Goal: Task Accomplishment & Management: Use online tool/utility

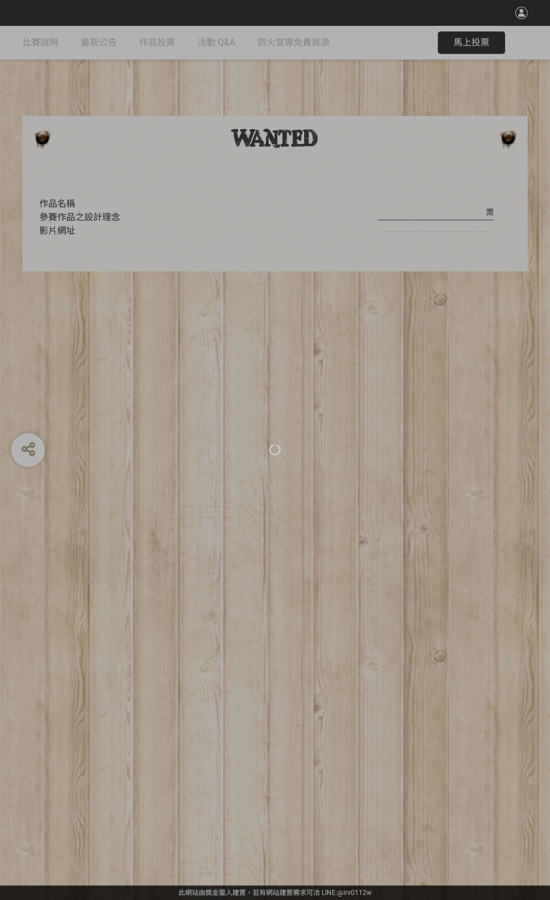
click at [338, 504] on div at bounding box center [275, 450] width 550 height 900
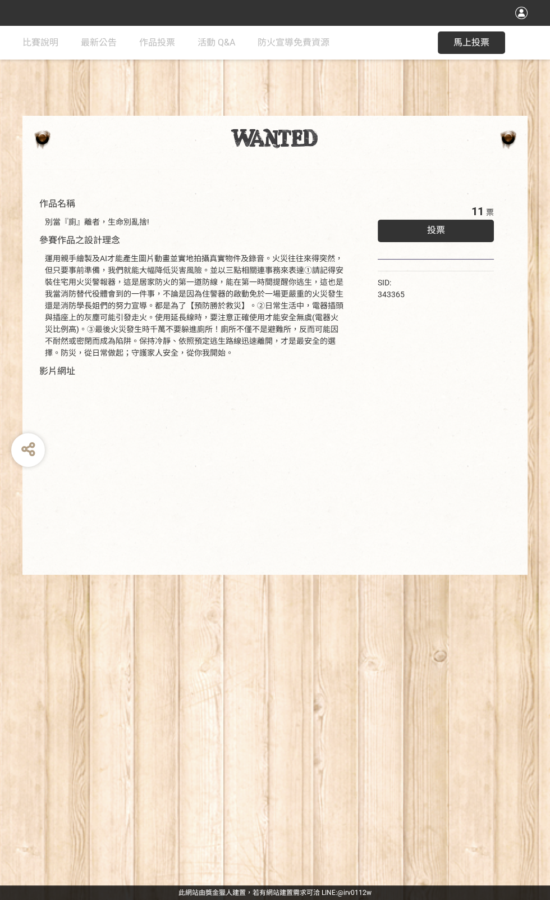
click at [460, 242] on div "投票" at bounding box center [436, 231] width 116 height 22
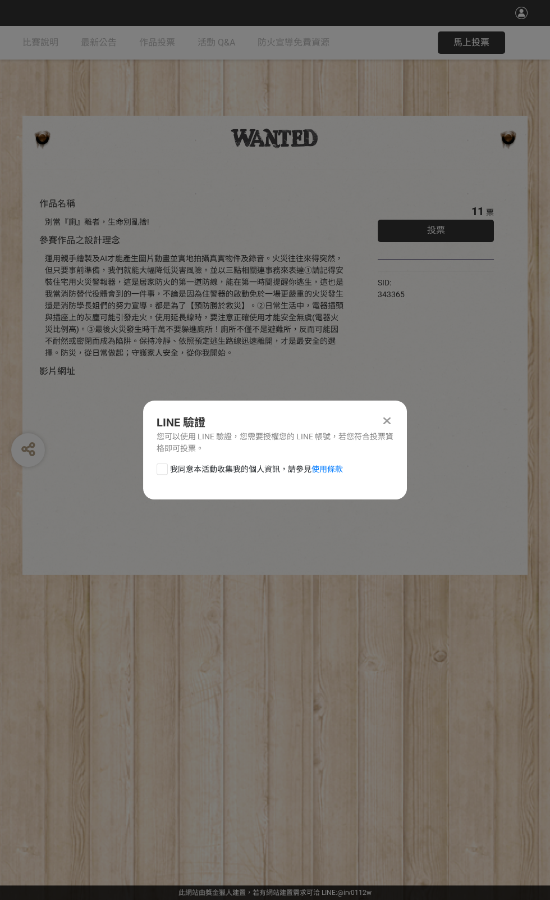
click at [463, 237] on div "投票" at bounding box center [436, 231] width 116 height 22
click at [388, 415] on icon at bounding box center [387, 420] width 7 height 11
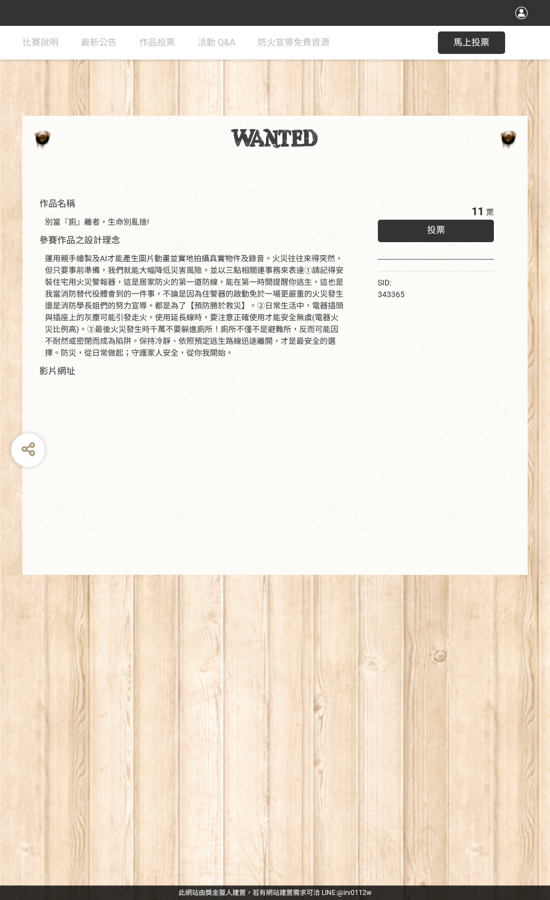
click at [442, 235] on span "投票" at bounding box center [436, 230] width 18 height 11
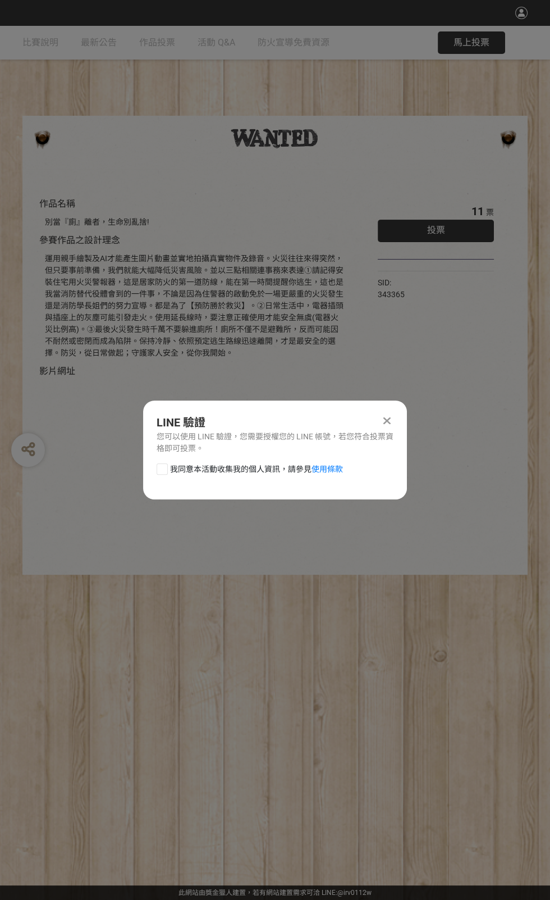
click at [333, 445] on div "您可以使用 LINE 驗證，您需要授權您的 LINE 帳號，若您符合投票資格即可投票。" at bounding box center [275, 443] width 237 height 24
click at [285, 431] on div "您可以使用 LINE 驗證，您需要授權您的 LINE 帳號，若您符合投票資格即可投票。" at bounding box center [275, 443] width 237 height 24
click at [312, 474] on link "使用條款" at bounding box center [327, 469] width 31 height 9
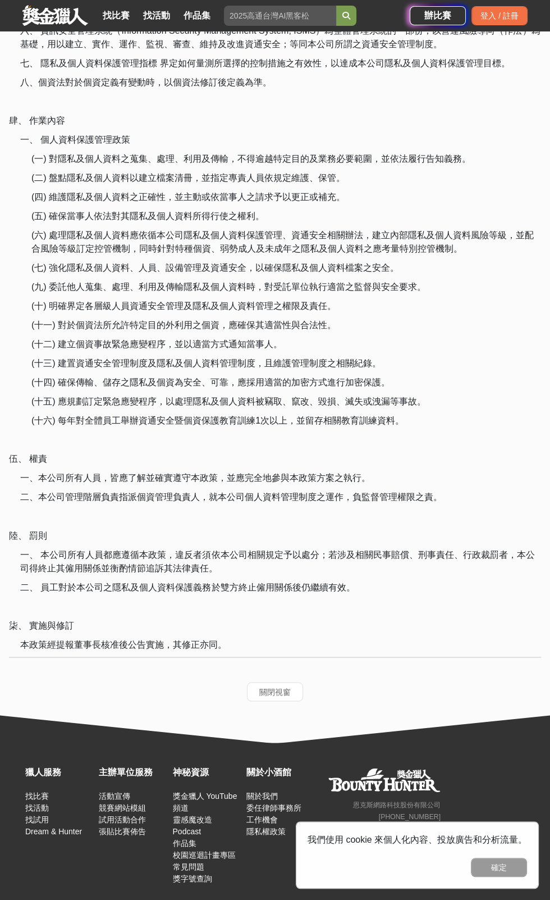
scroll to position [3727, 0]
click at [490, 877] on button "確定" at bounding box center [499, 867] width 56 height 19
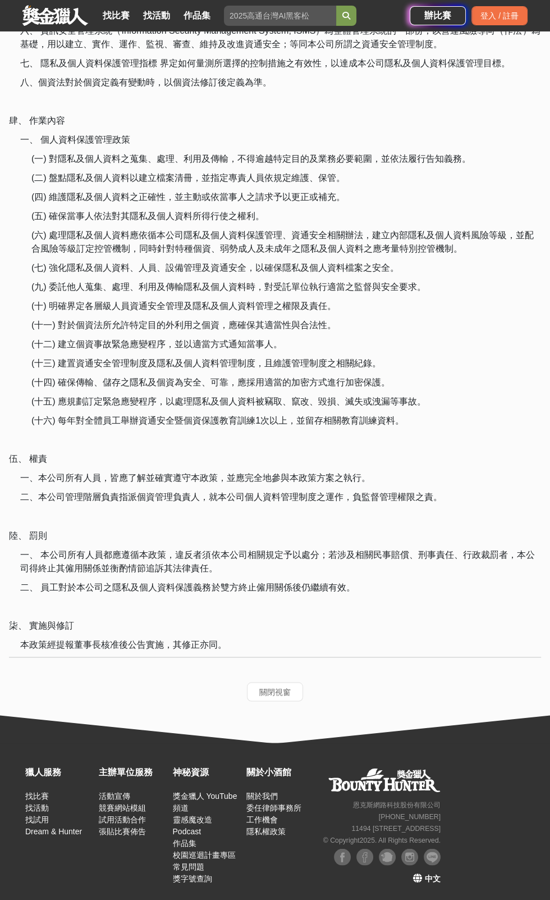
click at [413, 882] on icon at bounding box center [417, 877] width 9 height 9
click at [425, 882] on span "中文" at bounding box center [433, 877] width 16 height 9
click at [426, 882] on span "中文" at bounding box center [433, 877] width 16 height 9
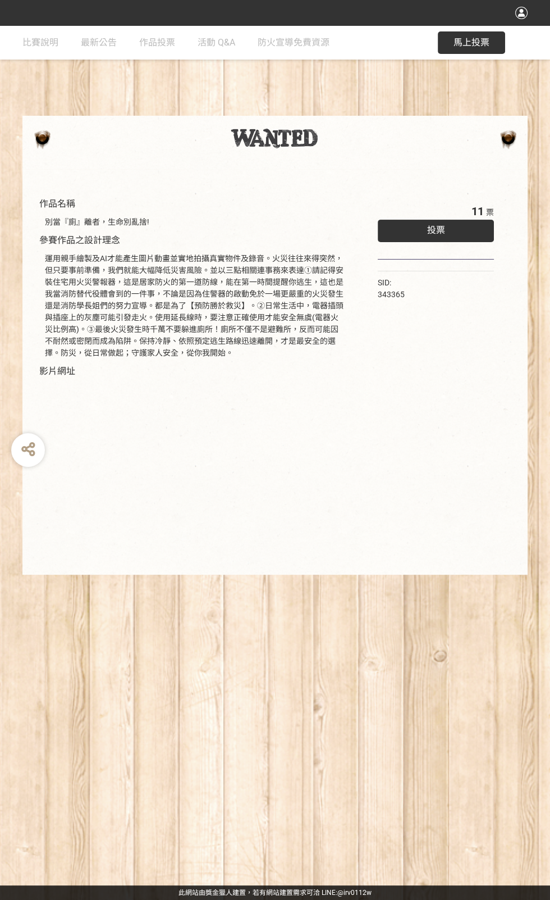
click at [434, 235] on span "投票" at bounding box center [436, 230] width 18 height 11
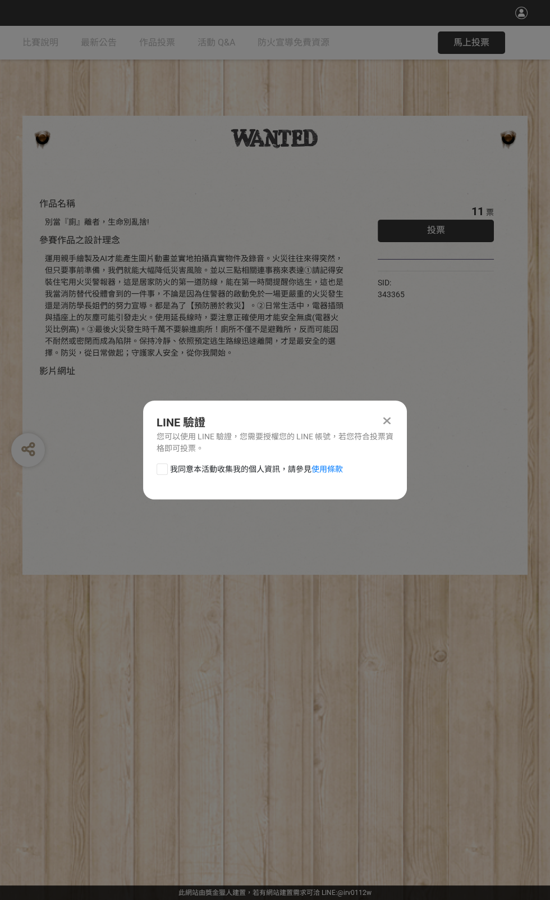
click at [201, 414] on div "LINE 驗證" at bounding box center [275, 422] width 237 height 17
click at [300, 443] on div "您可以使用 LINE 驗證，您需要授權您的 LINE 帳號，若您符合投票資格即可投票。" at bounding box center [275, 443] width 237 height 24
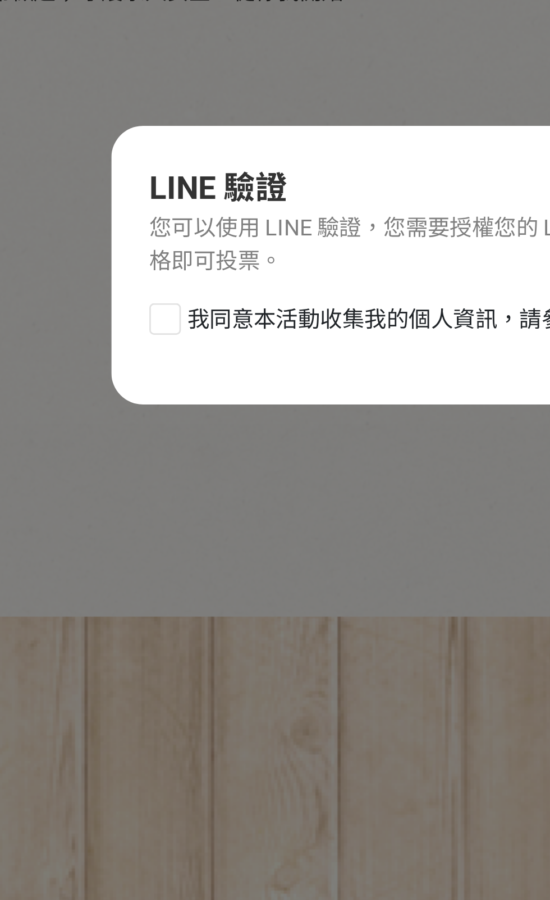
click at [160, 475] on div at bounding box center [162, 468] width 11 height 11
checkbox input "true"
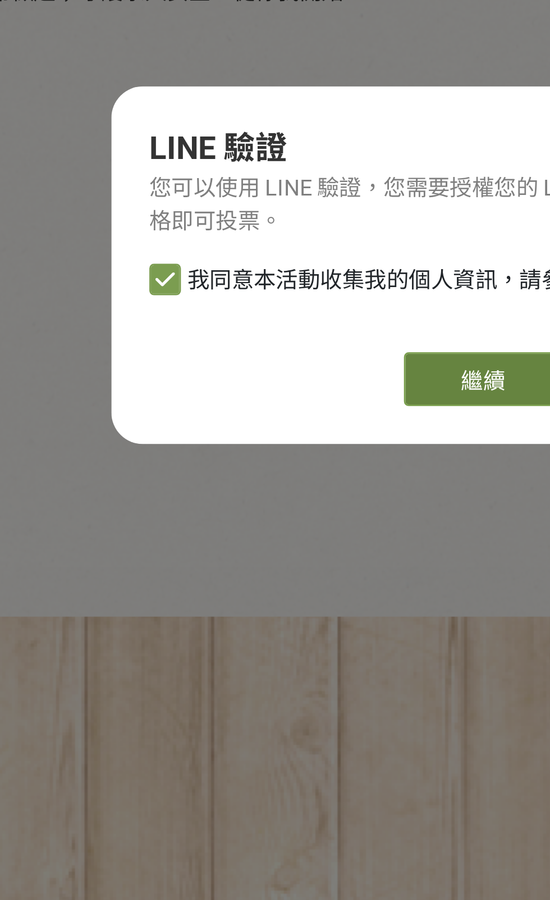
click at [279, 500] on link "繼續" at bounding box center [275, 490] width 56 height 19
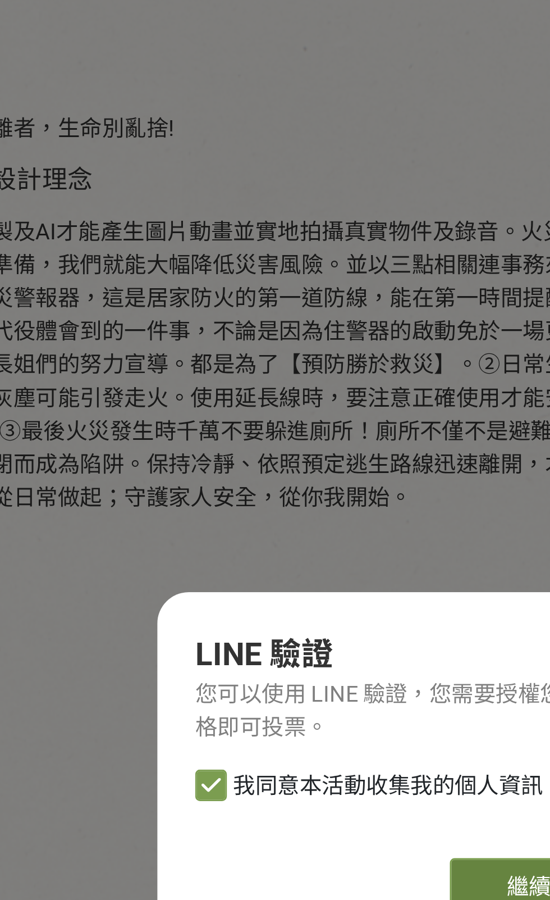
scroll to position [147, 0]
